Goal: Check status

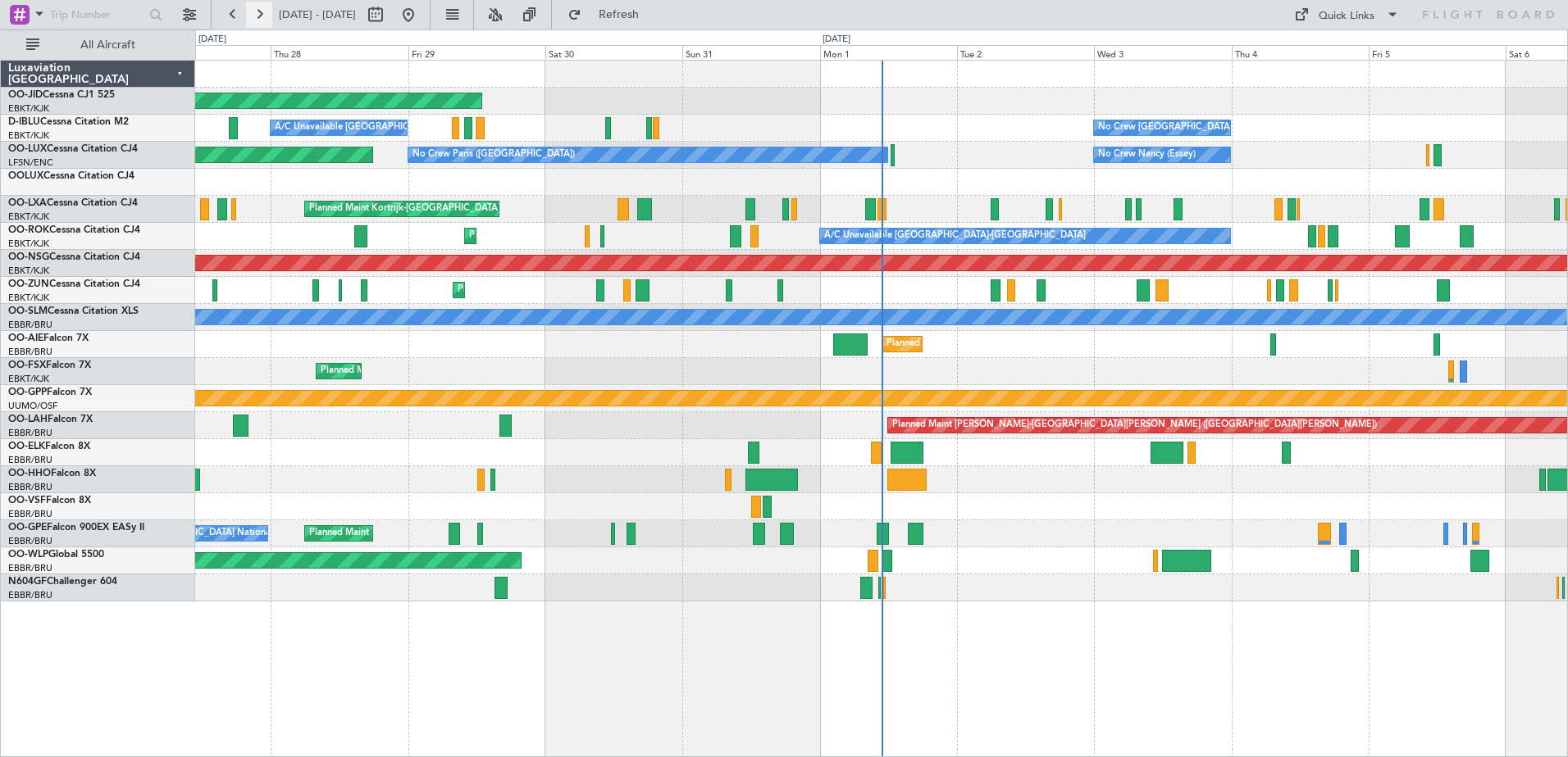
click at [257, 14] on button at bounding box center [258, 14] width 26 height 26
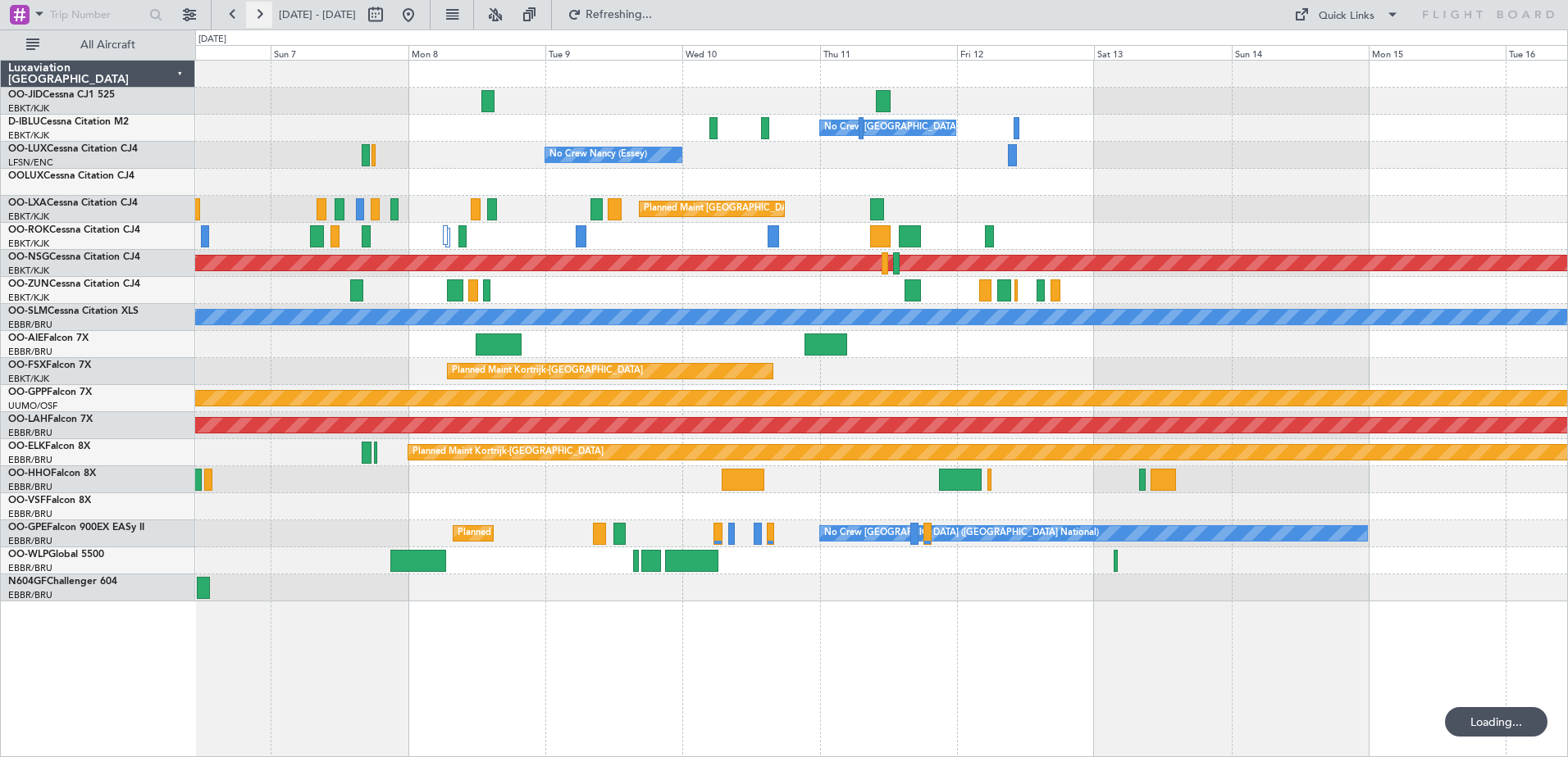
click at [257, 14] on button at bounding box center [258, 14] width 26 height 26
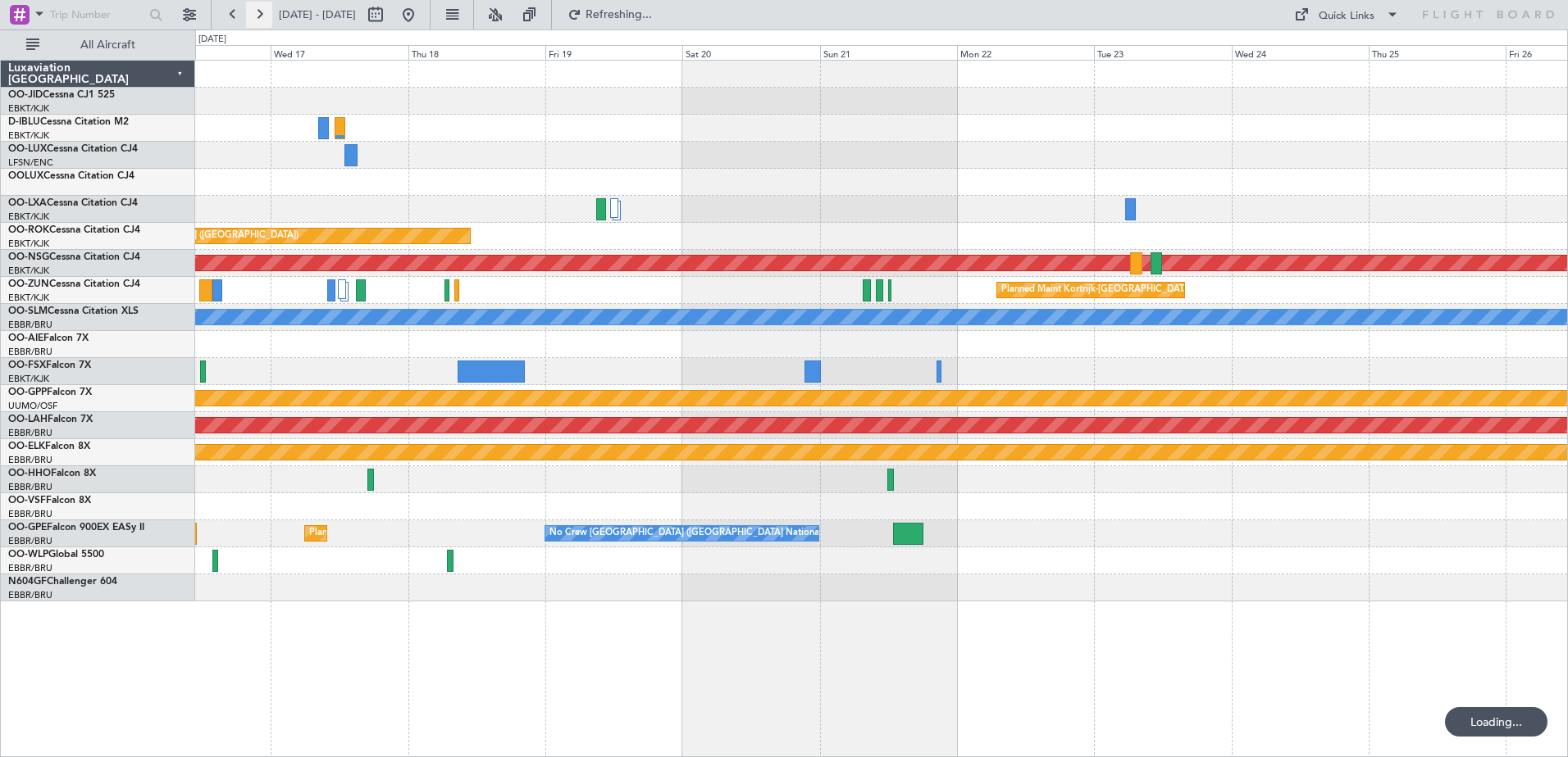
click at [257, 14] on button at bounding box center [258, 14] width 26 height 26
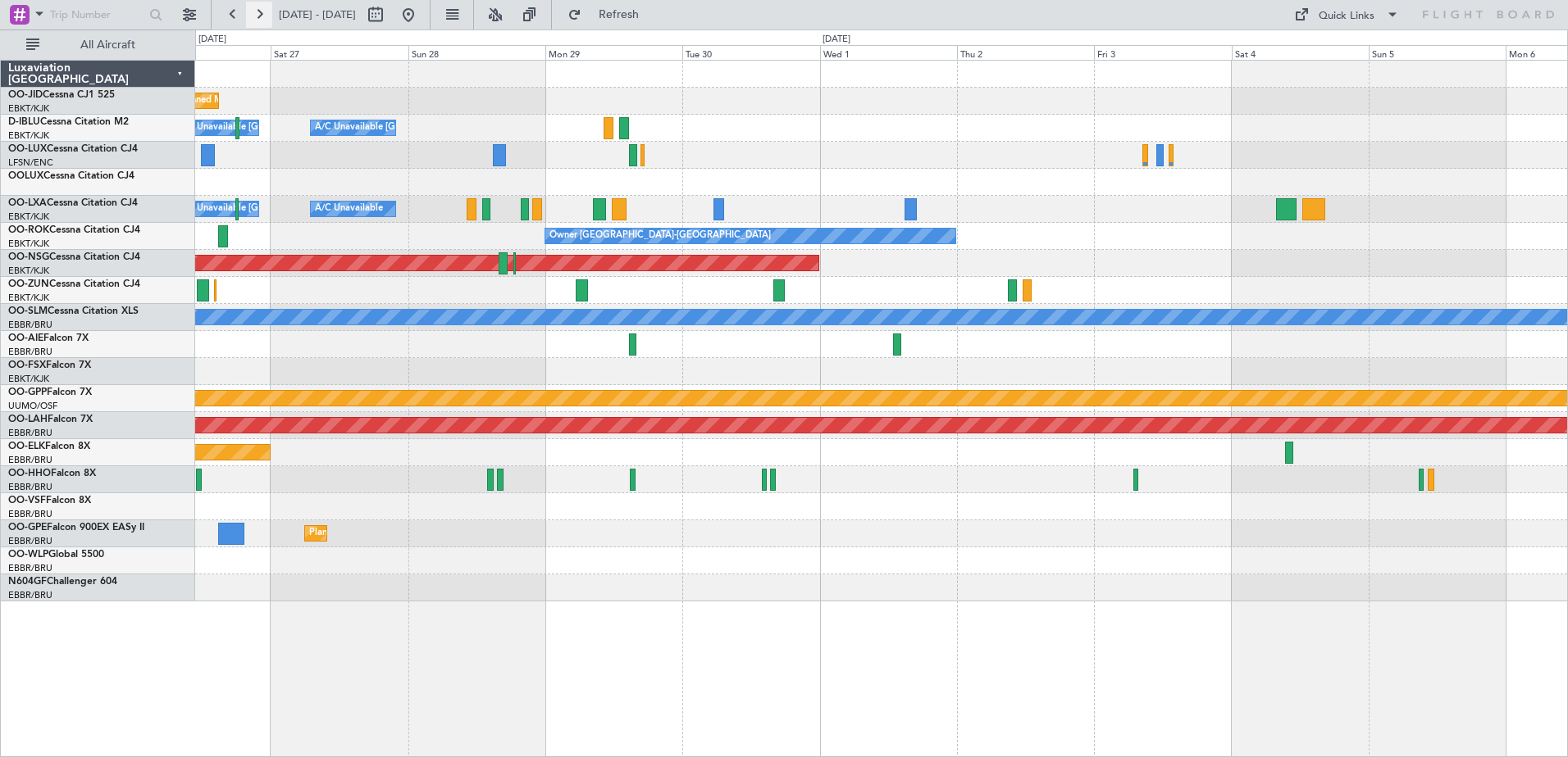
click at [267, 17] on button at bounding box center [258, 14] width 26 height 26
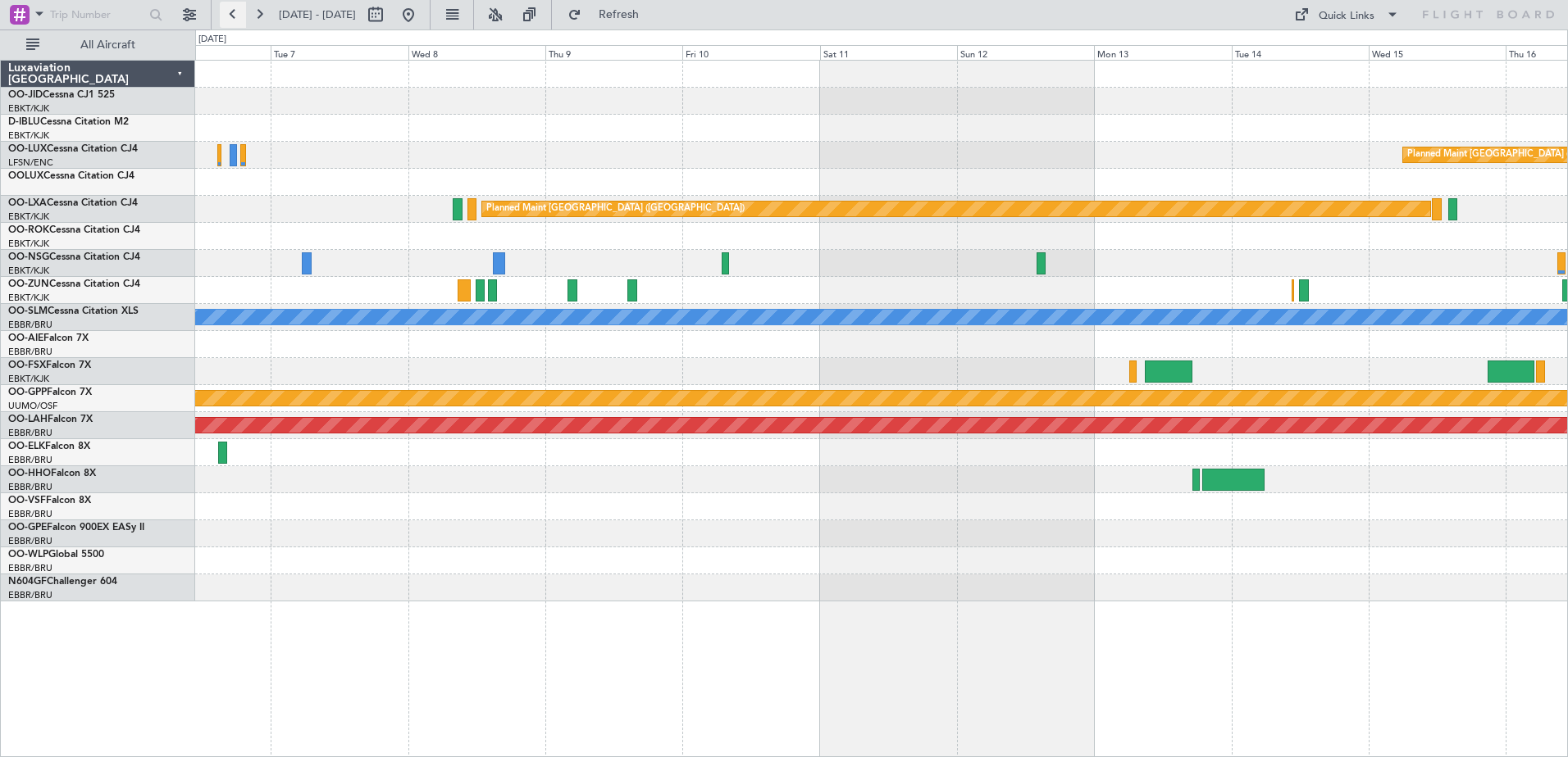
click at [237, 16] on button at bounding box center [232, 14] width 26 height 26
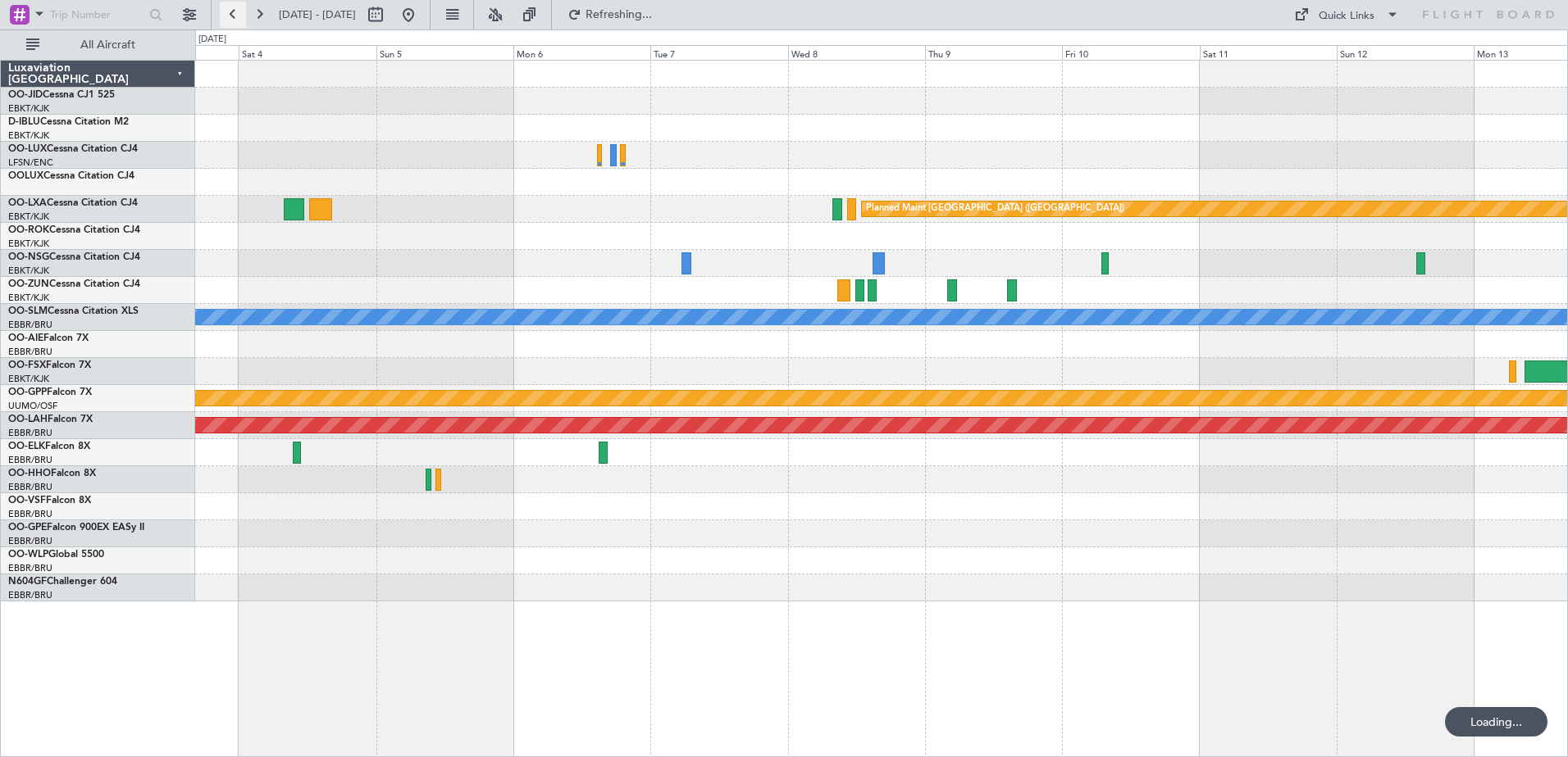
click at [237, 16] on button at bounding box center [232, 14] width 26 height 26
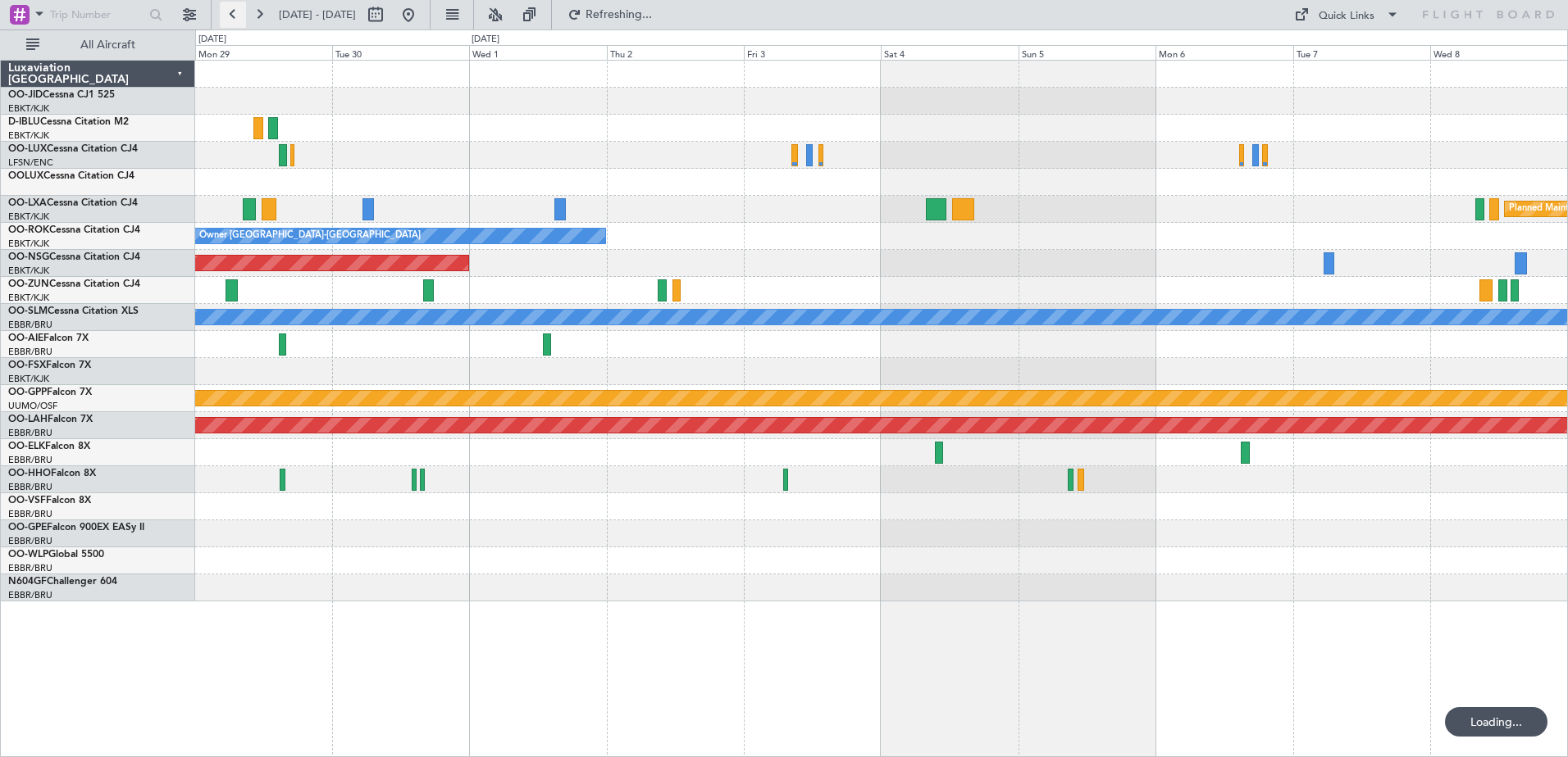
click at [237, 16] on button at bounding box center [232, 14] width 26 height 26
